Goal: Transaction & Acquisition: Book appointment/travel/reservation

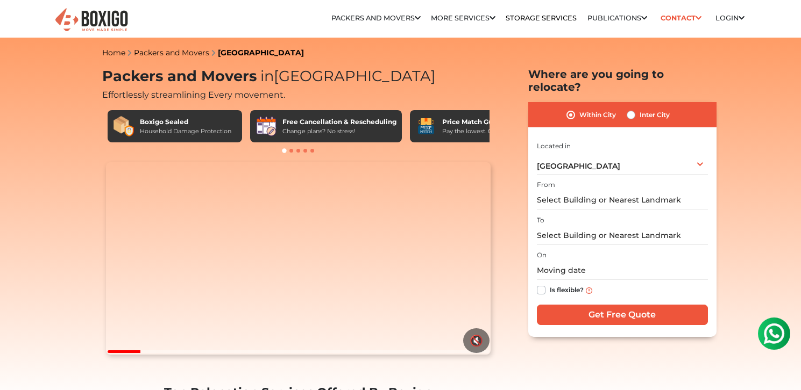
click at [639, 109] on label "Inter City" at bounding box center [654, 115] width 30 height 13
click at [629, 109] on input "Inter City" at bounding box center [630, 114] width 9 height 11
radio input "true"
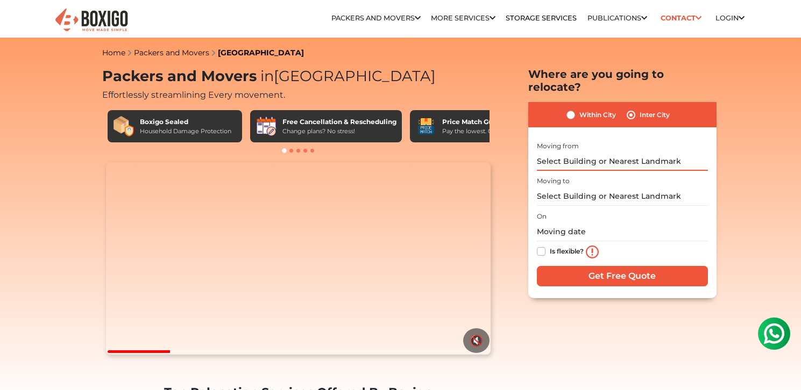
click at [626, 152] on input "text" at bounding box center [622, 161] width 171 height 19
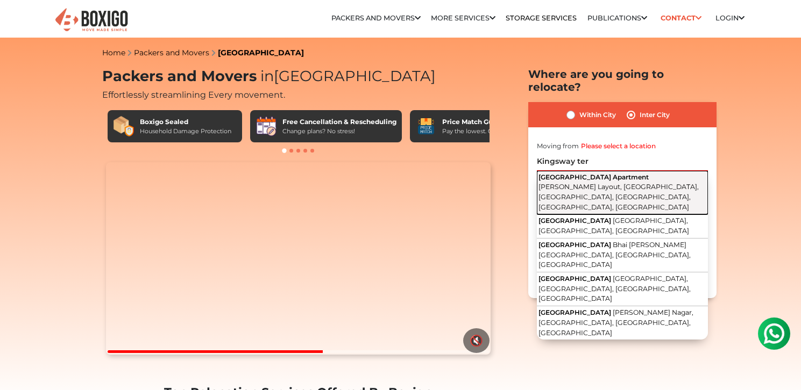
click at [636, 173] on span "Kingsway Terrace Apartment" at bounding box center [593, 177] width 110 height 8
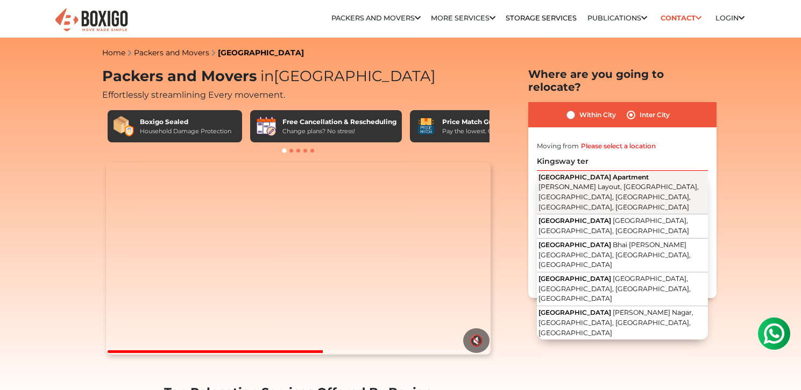
type input "Kingsway Terrace Apartment, Viswajit Layout, Vignan Nagar, Doddanekundi, Doddan…"
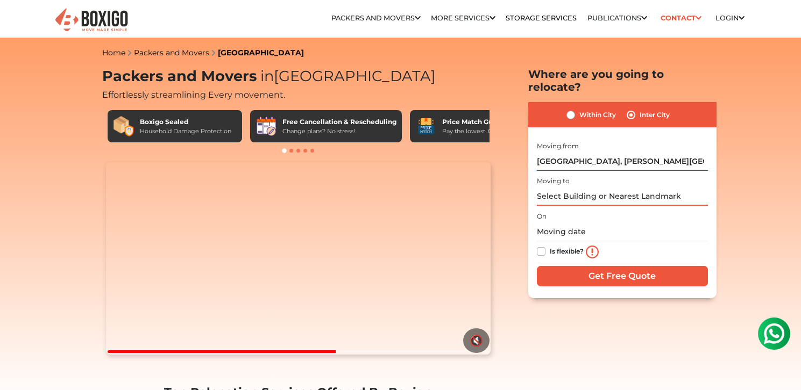
click at [621, 187] on input "text" at bounding box center [622, 196] width 171 height 19
type input "A"
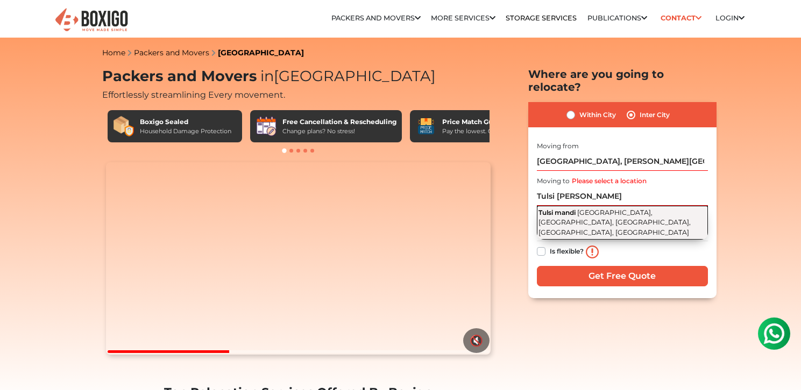
click at [638, 206] on button "Tulsi mandi Gulzarbag Station Road, gulzarbagh, Sadikpur, Patna, Bihar" at bounding box center [622, 222] width 171 height 33
type input "Tulsi mandi, Gulzarbag Station Road, gulzarbagh, Sadikpur, Patna, Bihar"
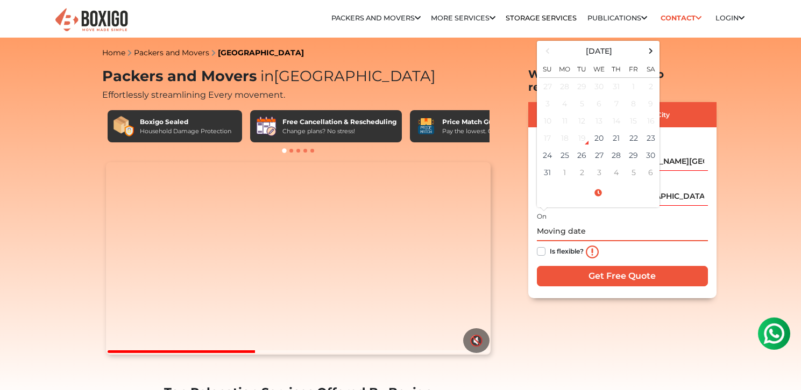
click at [603, 223] on input "text" at bounding box center [622, 232] width 171 height 19
click at [616, 130] on td "21" at bounding box center [616, 138] width 17 height 17
click at [600, 130] on td "20" at bounding box center [598, 138] width 17 height 17
click at [619, 223] on input "08/21/2025 12:00 AM" at bounding box center [622, 232] width 171 height 19
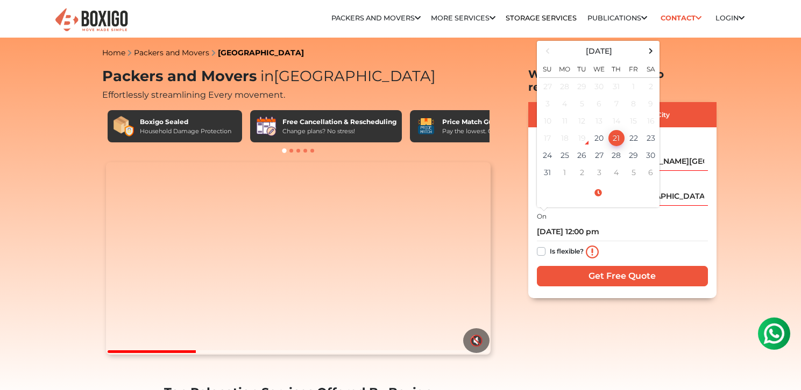
type input "08/21/2025 12:00 PM"
click at [550, 245] on label "Is flexible?" at bounding box center [567, 250] width 34 height 11
click at [538, 245] on input "Is flexible?" at bounding box center [541, 250] width 9 height 11
checkbox input "true"
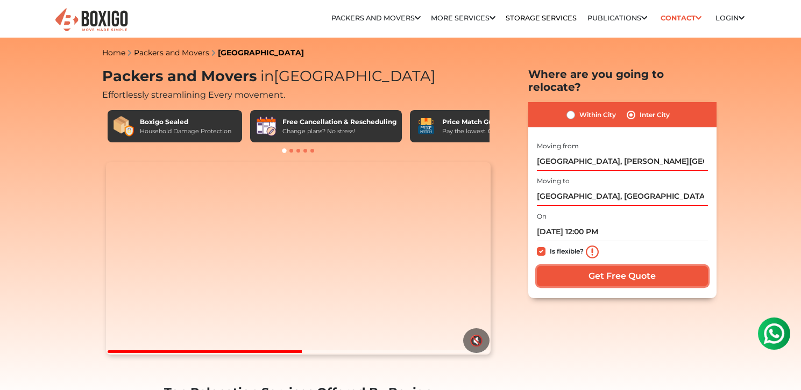
click at [608, 266] on input "Get Free Quote" at bounding box center [622, 276] width 171 height 20
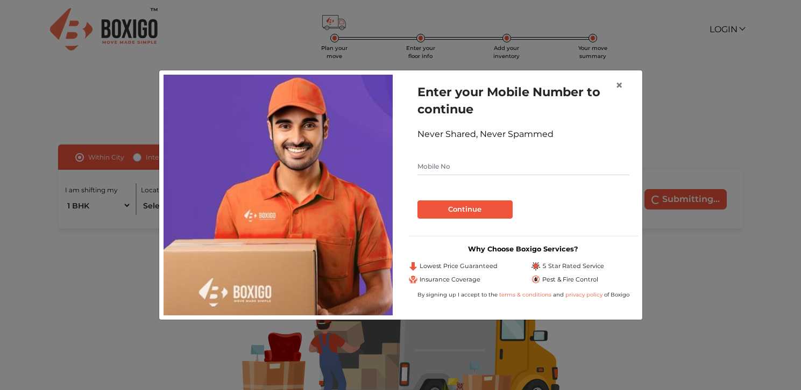
click at [456, 167] on input "text" at bounding box center [523, 166] width 212 height 17
type input "7091396955"
click at [474, 211] on button "Continue" at bounding box center [464, 210] width 95 height 18
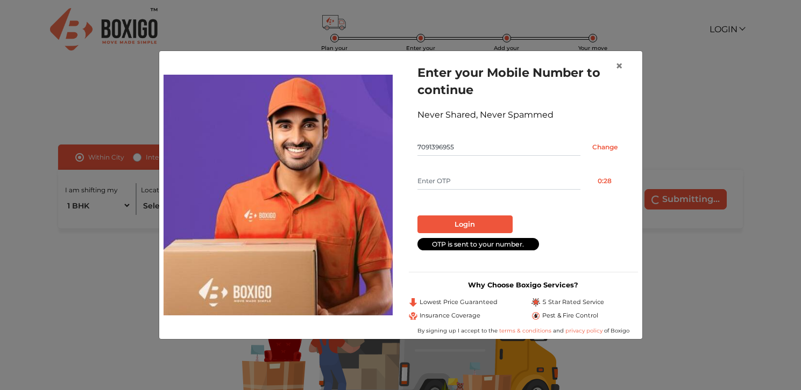
click at [444, 173] on input "text" at bounding box center [498, 181] width 163 height 17
type input "2588"
click at [481, 220] on button "Login" at bounding box center [464, 225] width 95 height 18
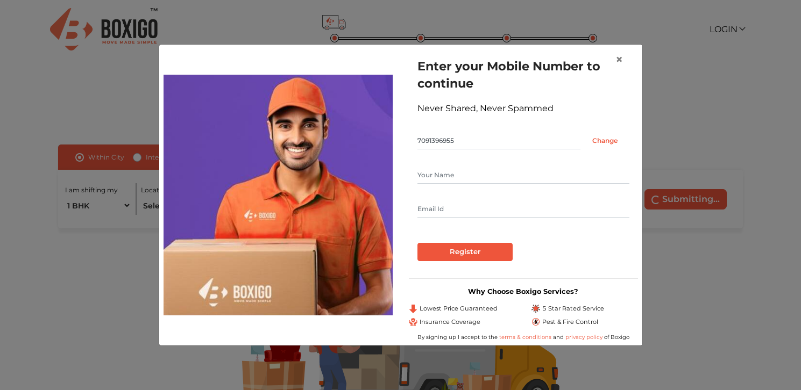
click at [423, 174] on input "text" at bounding box center [523, 175] width 212 height 17
type input "Rajan Kumar"
click at [427, 213] on input "text" at bounding box center [523, 209] width 212 height 17
type input "raj.chico.moreno@gmail.com"
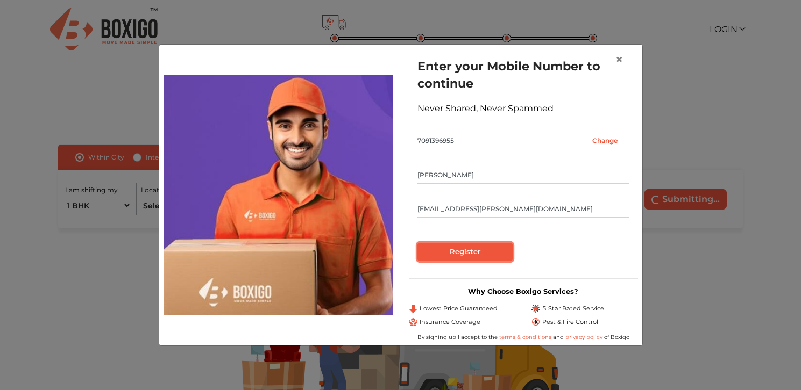
click at [466, 251] on input "Register" at bounding box center [464, 252] width 95 height 18
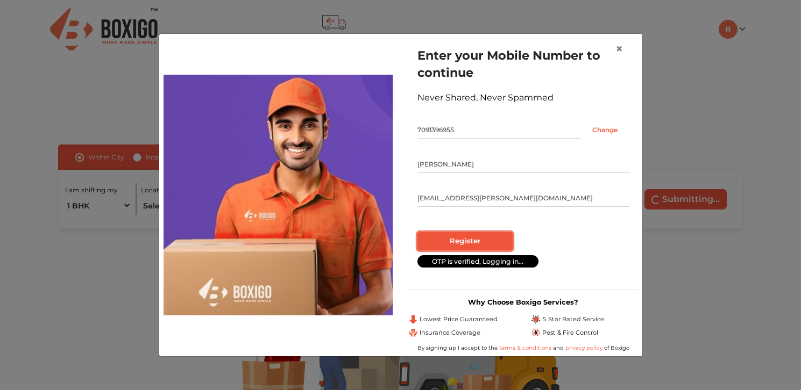
radio input "false"
radio input "true"
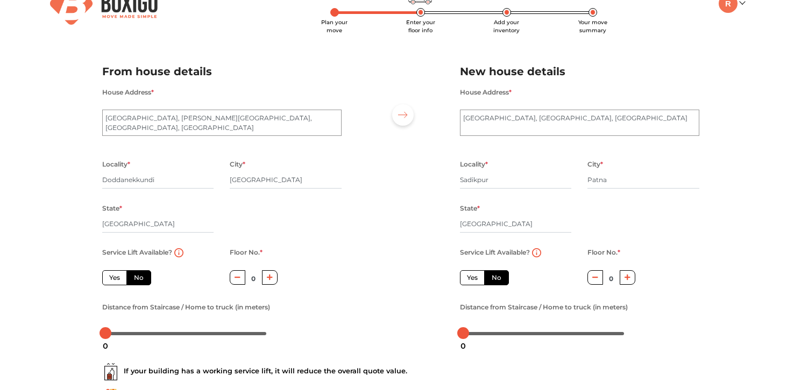
scroll to position [18, 0]
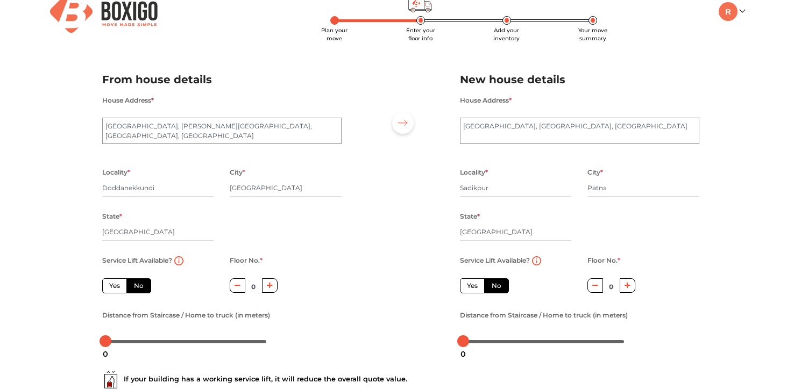
click at [270, 286] on icon "button" at bounding box center [270, 285] width 6 height 6
click at [270, 286] on icon "button" at bounding box center [270, 286] width 6 height 6
type input "2"
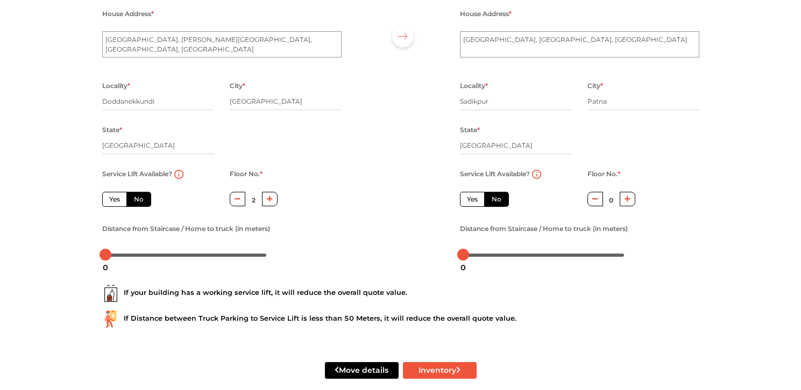
scroll to position [111, 0]
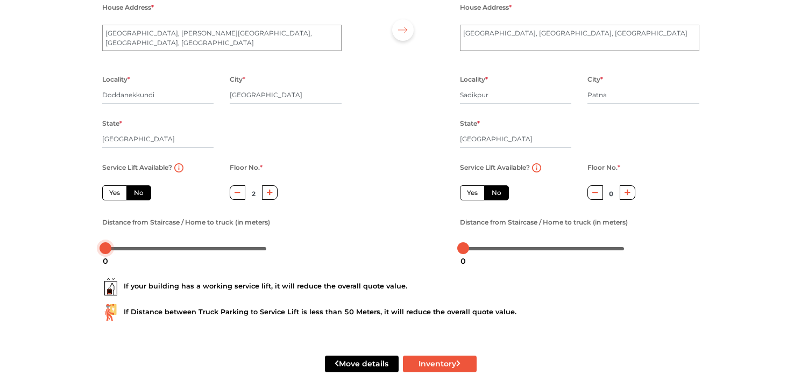
click at [105, 250] on div at bounding box center [105, 249] width 12 height 12
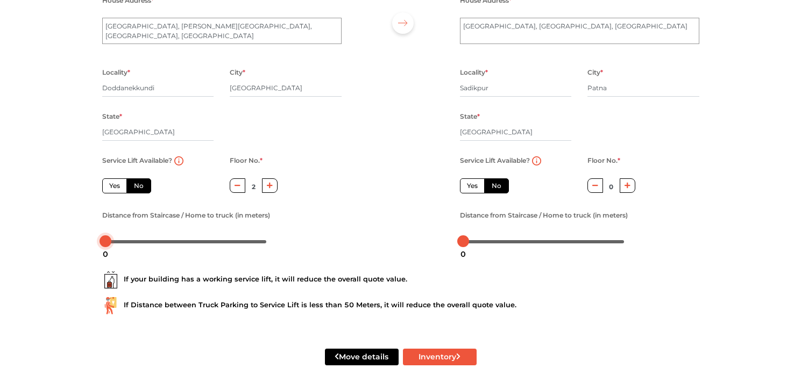
scroll to position [120, 0]
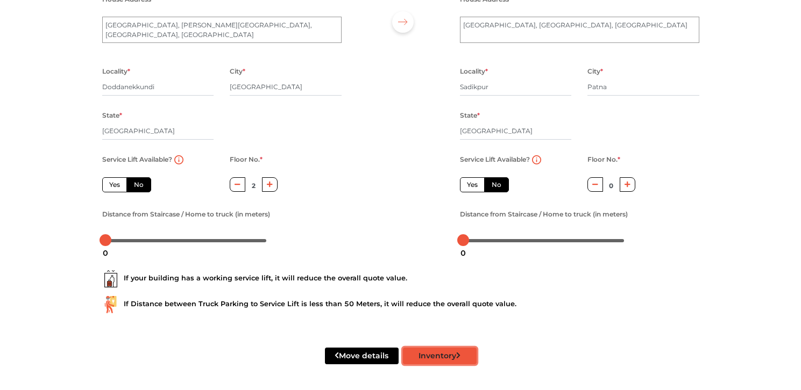
click at [457, 360] on button "Inventory" at bounding box center [440, 356] width 74 height 17
radio input "true"
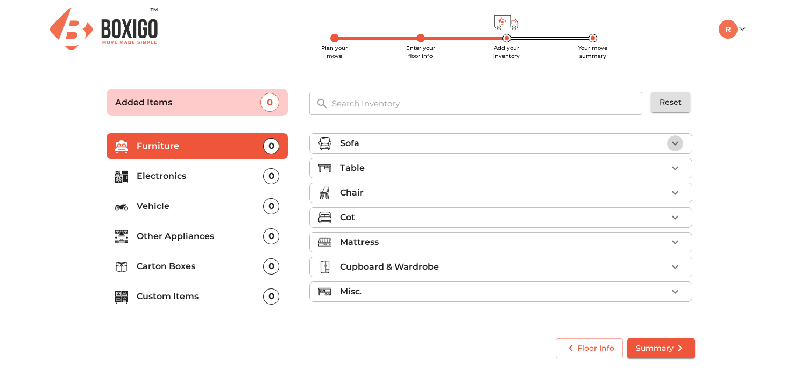
click at [679, 141] on icon "button" at bounding box center [674, 143] width 13 height 13
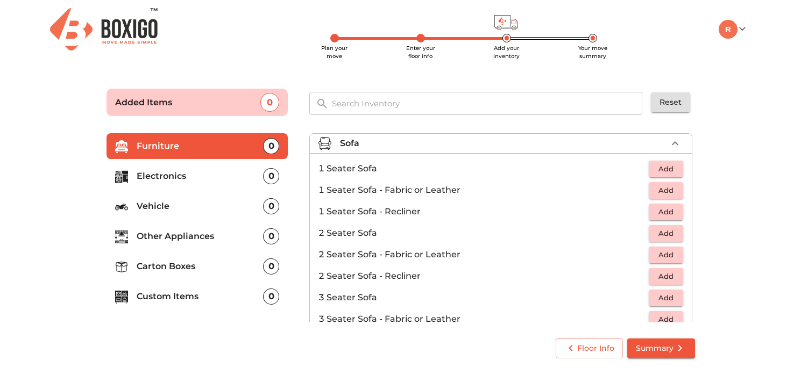
click at [662, 295] on span "Add" at bounding box center [666, 298] width 24 height 12
click at [665, 234] on span "Add" at bounding box center [666, 233] width 24 height 12
click at [661, 348] on span "Summary" at bounding box center [661, 348] width 51 height 13
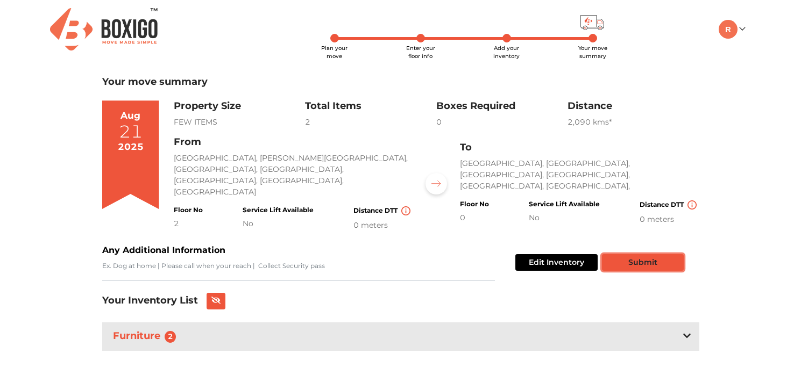
click at [664, 254] on button "Submit" at bounding box center [643, 262] width 82 height 17
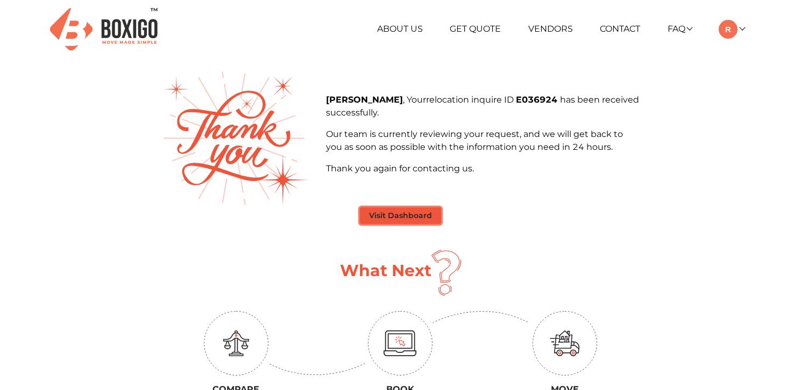
click at [426, 209] on button "Visit Dashboard" at bounding box center [400, 216] width 81 height 17
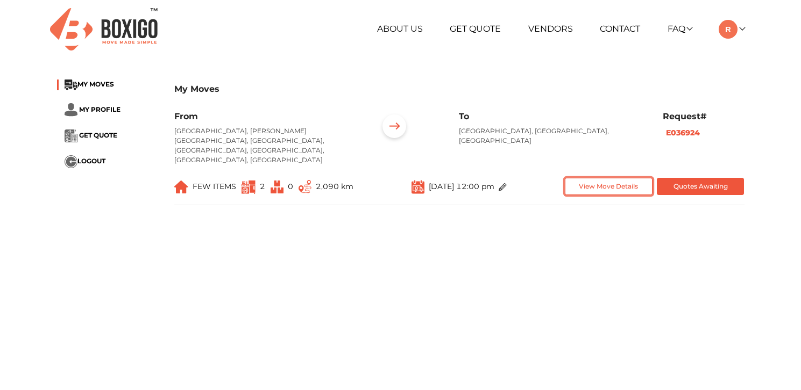
click at [604, 179] on button "View Move Details" at bounding box center [609, 187] width 88 height 18
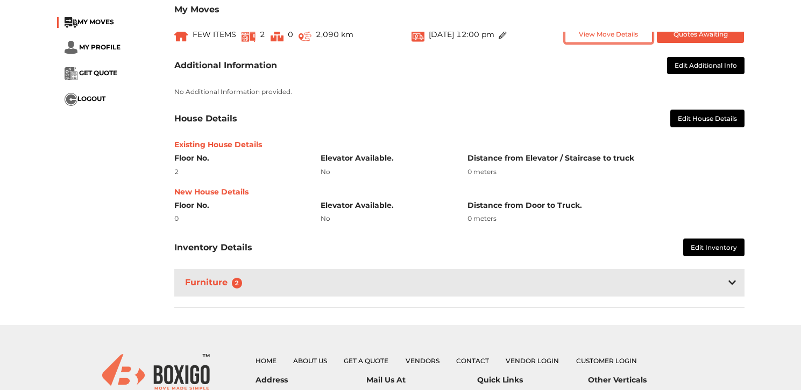
scroll to position [126, 0]
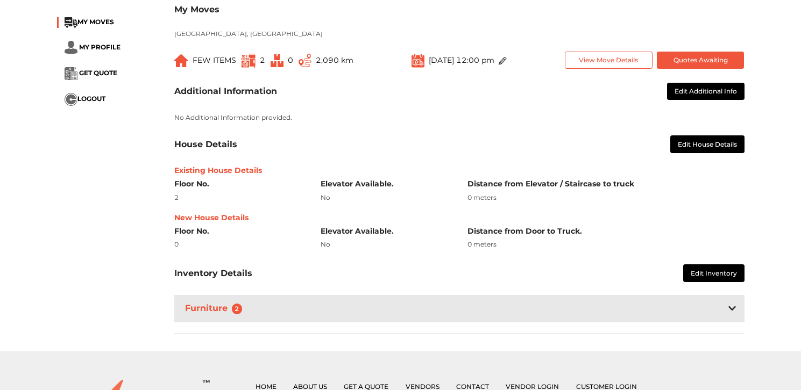
click at [250, 54] on img at bounding box center [248, 61] width 14 height 14
click at [236, 304] on span "2" at bounding box center [237, 309] width 11 height 11
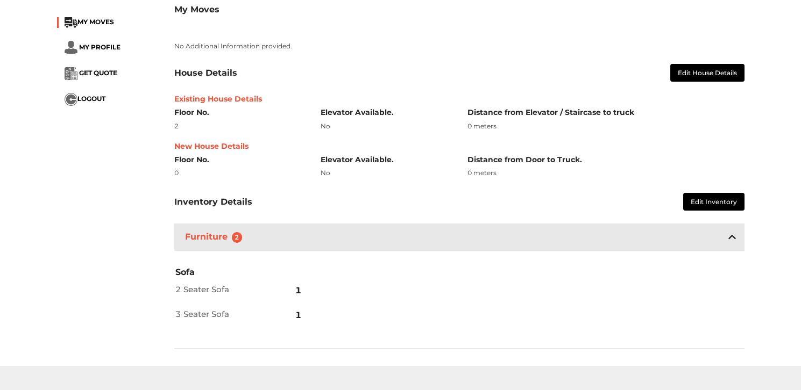
scroll to position [0, 0]
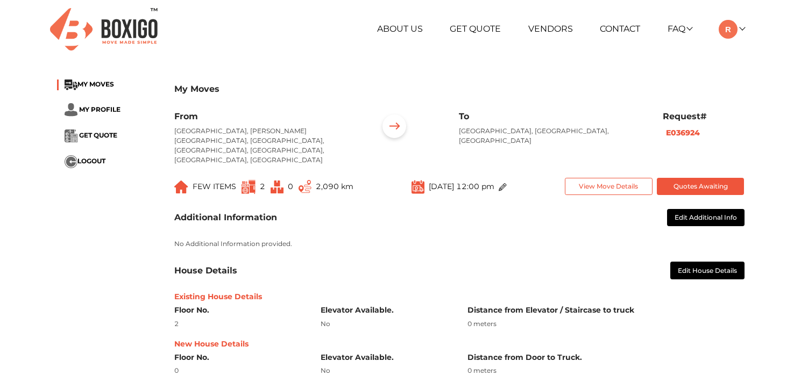
click at [507, 183] on img at bounding box center [502, 187] width 8 height 8
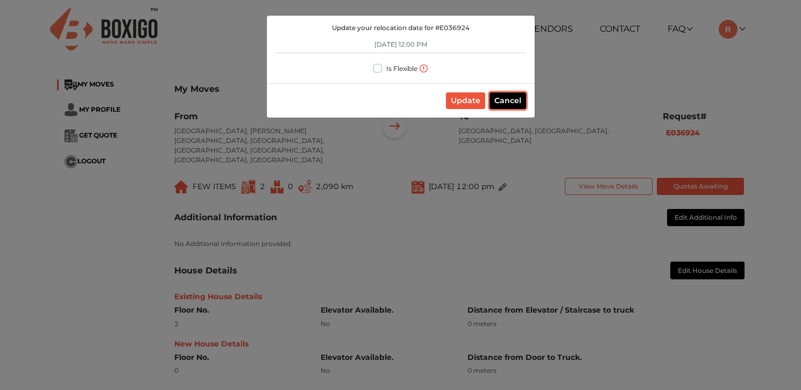
click at [512, 99] on button "Cancel" at bounding box center [507, 100] width 37 height 17
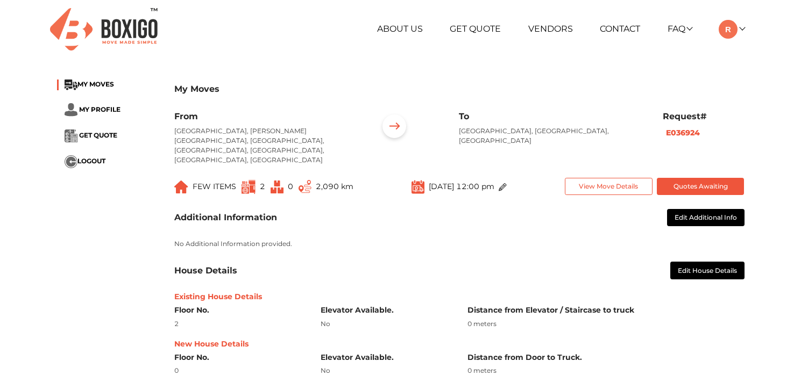
click at [390, 125] on img at bounding box center [393, 127] width 33 height 33
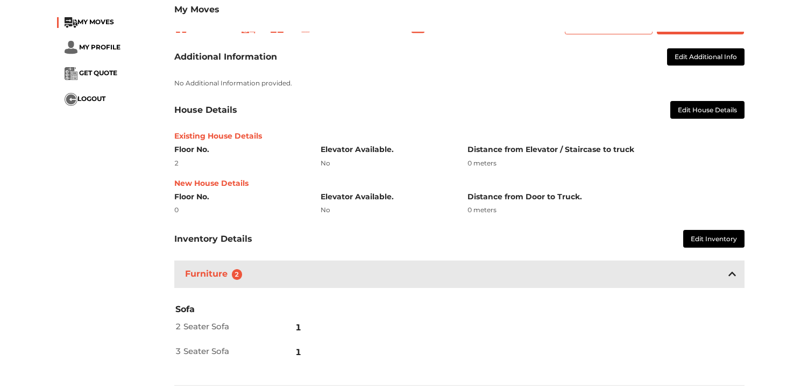
scroll to position [165, 0]
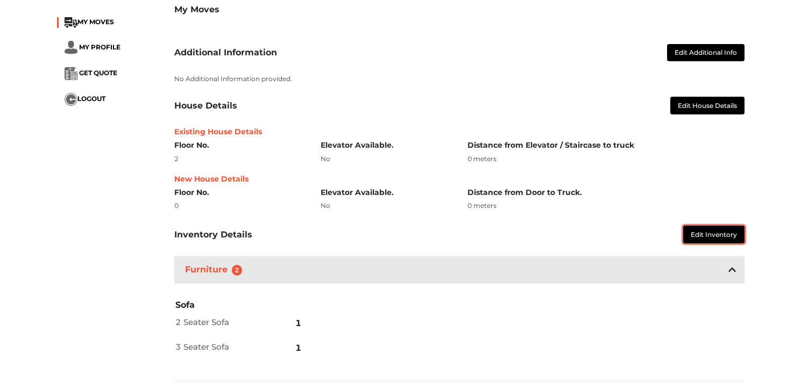
click at [707, 226] on button "Edit Inventory" at bounding box center [713, 235] width 61 height 18
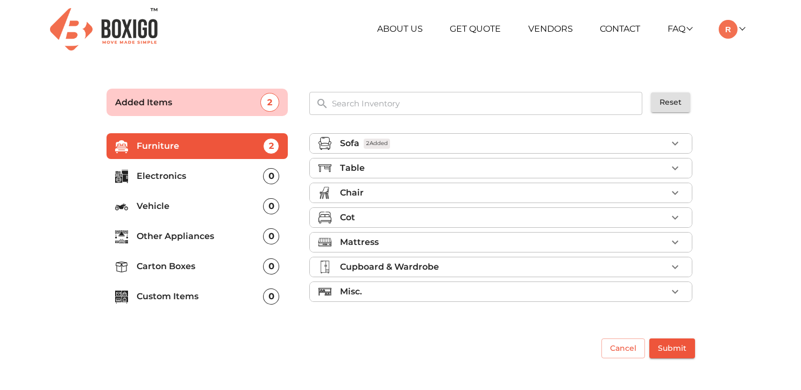
click at [675, 143] on icon "button" at bounding box center [674, 143] width 13 height 13
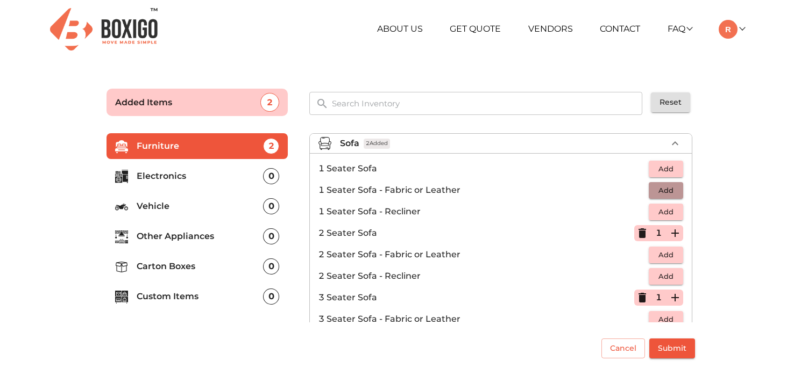
click at [667, 190] on span "Add" at bounding box center [666, 190] width 24 height 12
click at [676, 190] on icon "button" at bounding box center [675, 191] width 8 height 8
click at [642, 234] on icon "button" at bounding box center [642, 234] width 8 height 10
click at [674, 348] on span "Submit" at bounding box center [672, 348] width 28 height 13
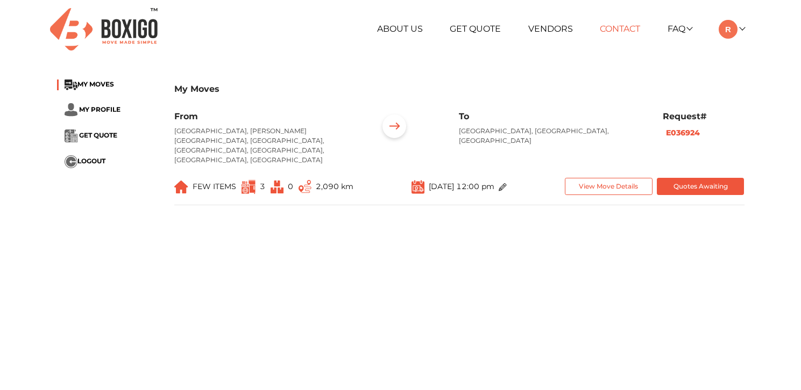
click at [615, 30] on link "Contact" at bounding box center [620, 29] width 40 height 10
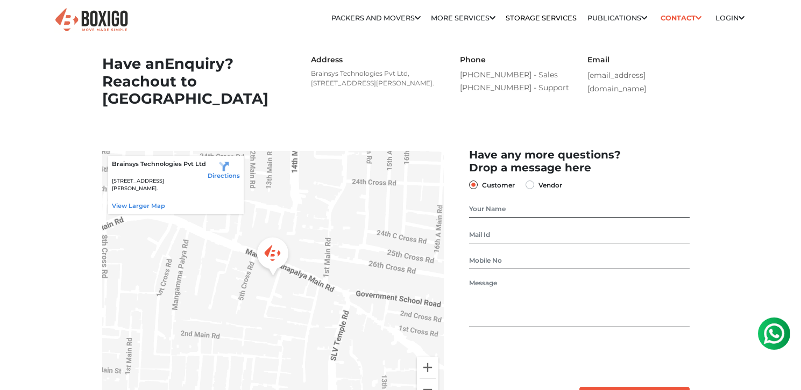
click at [774, 343] on img at bounding box center [774, 334] width 22 height 22
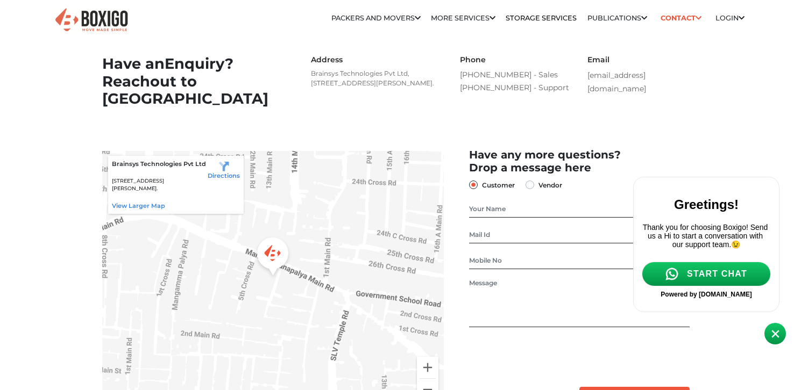
click at [712, 279] on span "START CHAT" at bounding box center [717, 274] width 60 height 10
